Goal: Transaction & Acquisition: Purchase product/service

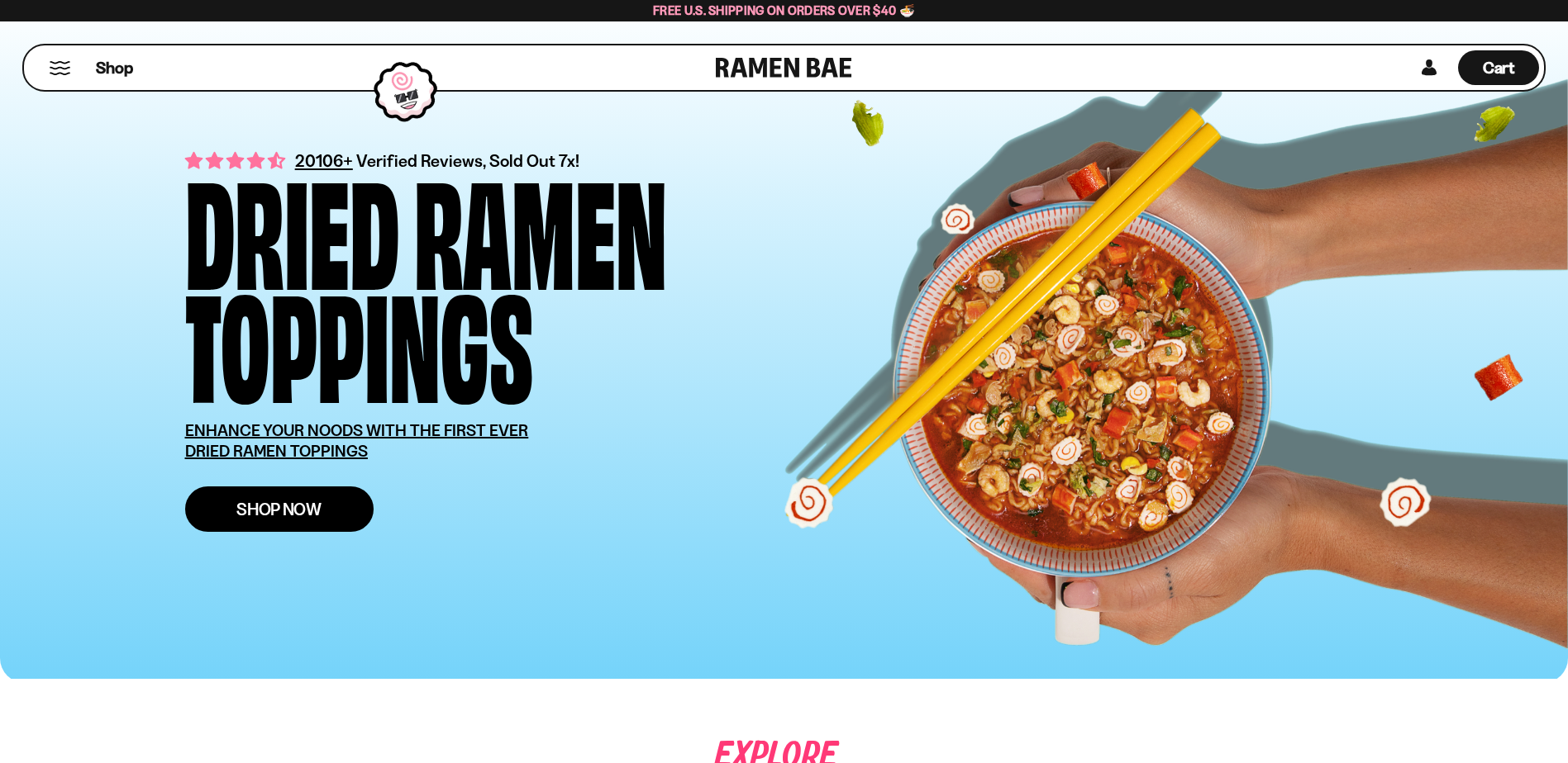
click at [279, 512] on span "Shop Now" at bounding box center [279, 509] width 85 height 18
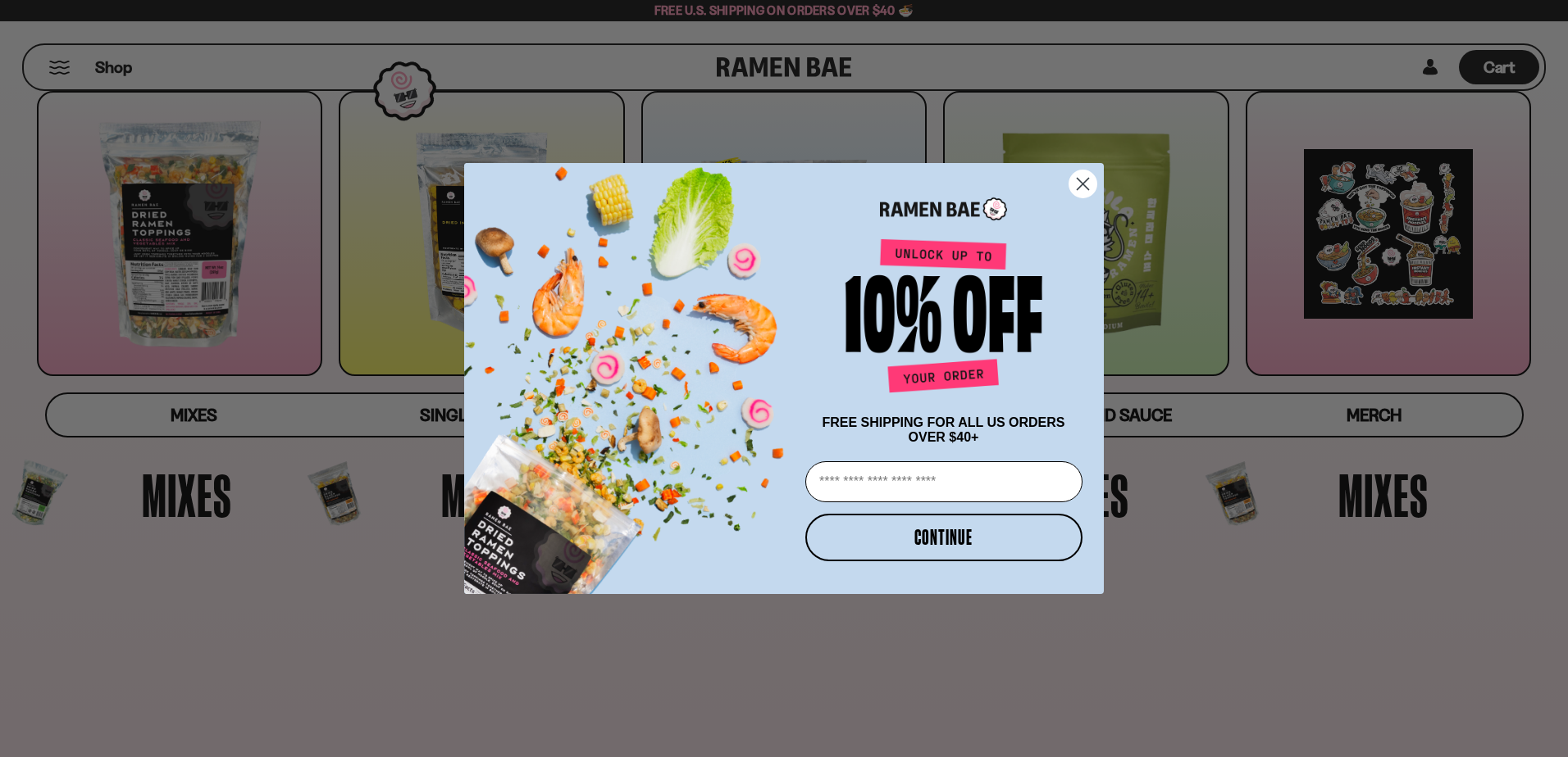
scroll to position [246, 0]
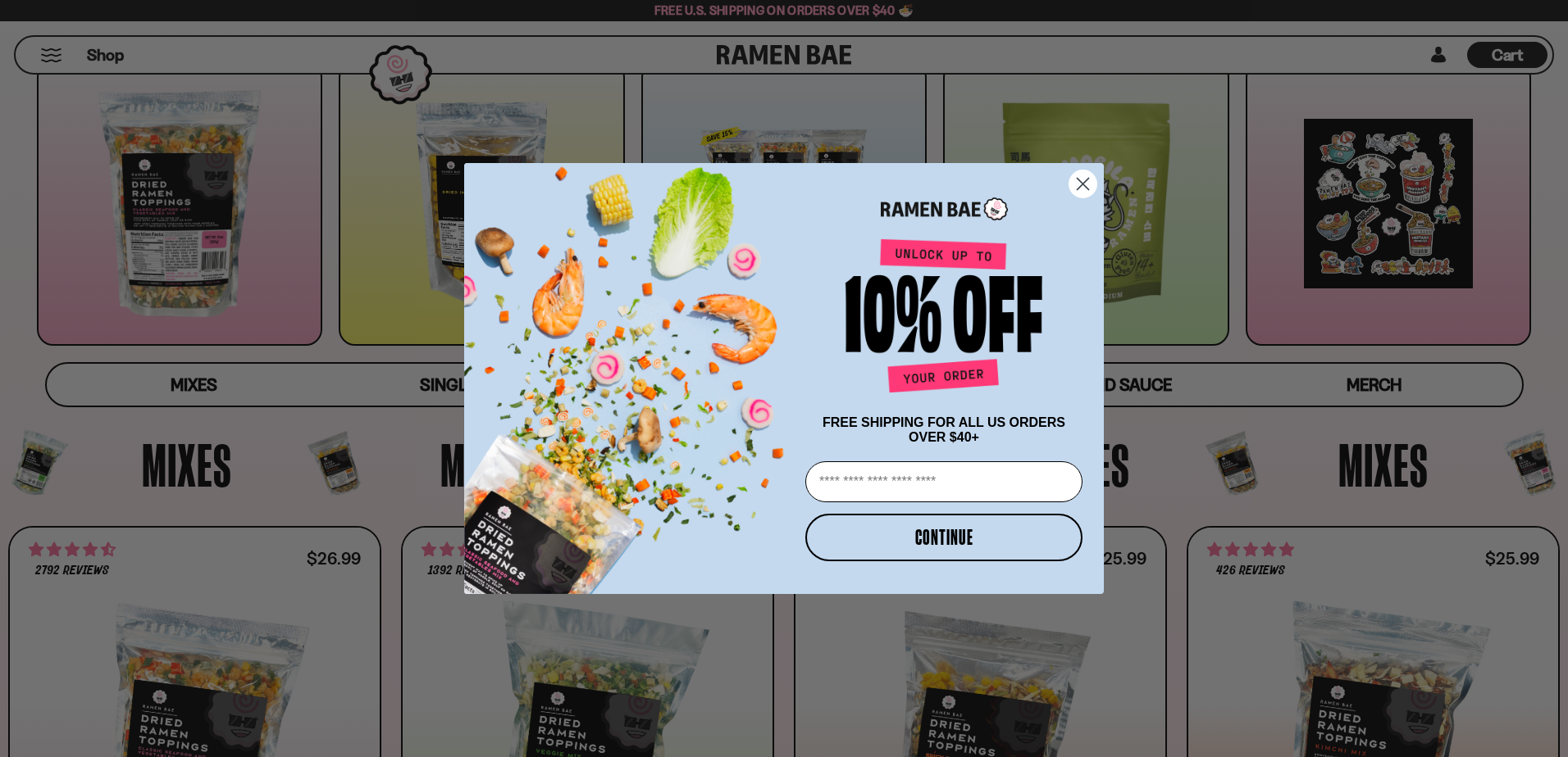
click at [1079, 178] on icon "Close dialog" at bounding box center [1083, 183] width 11 height 11
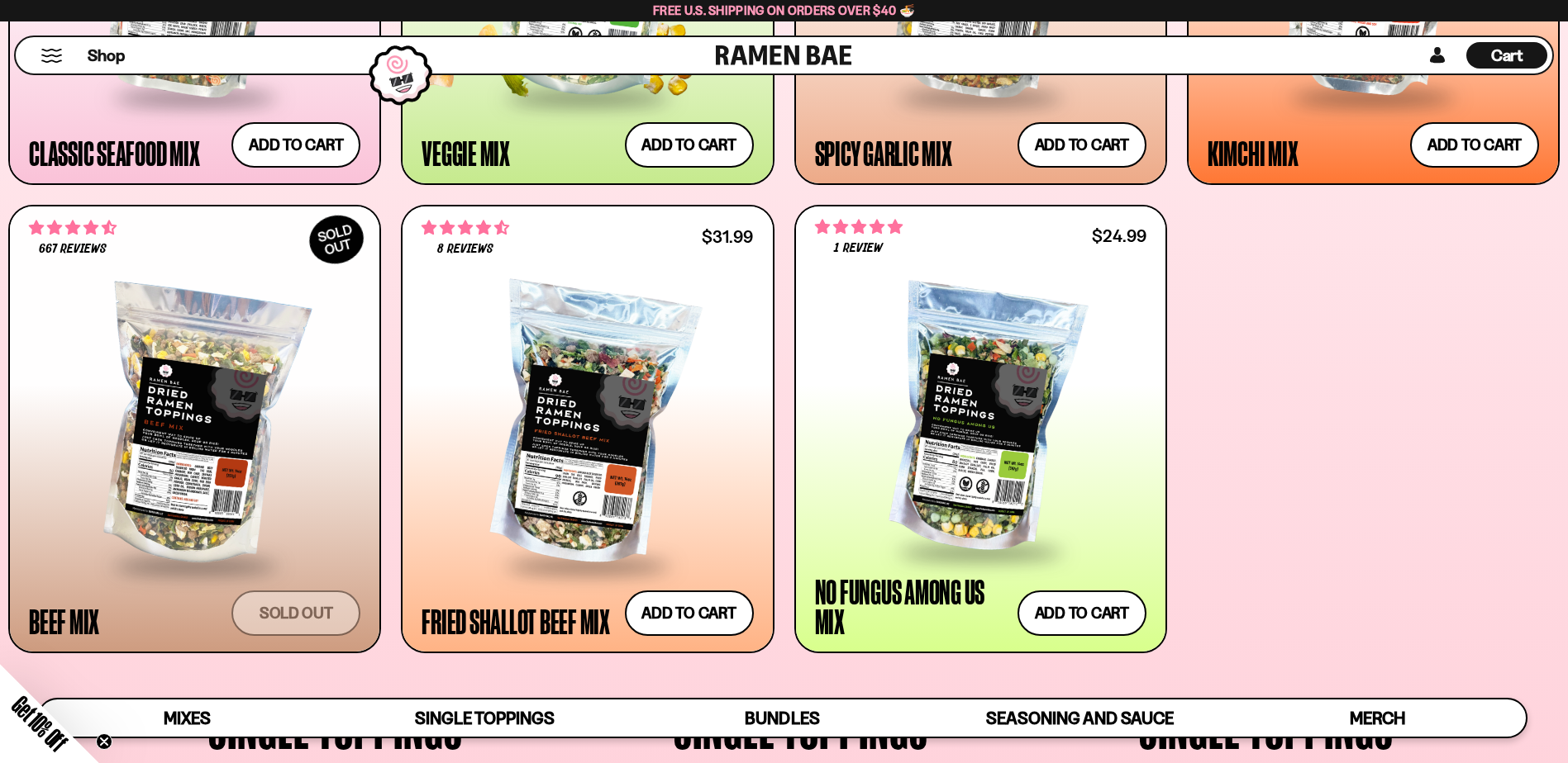
scroll to position [1074, 0]
